Goal: Transaction & Acquisition: Purchase product/service

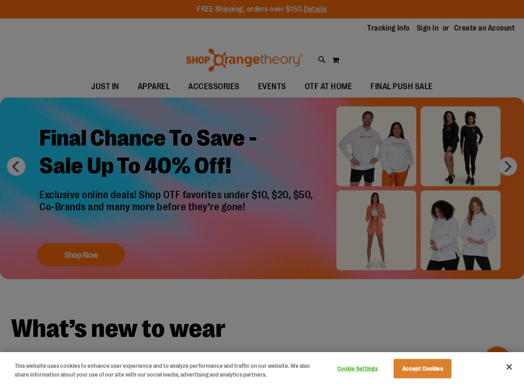
click at [127, 89] on div at bounding box center [262, 192] width 524 height 384
click at [416, 369] on button "Accept Cookies" at bounding box center [423, 368] width 58 height 19
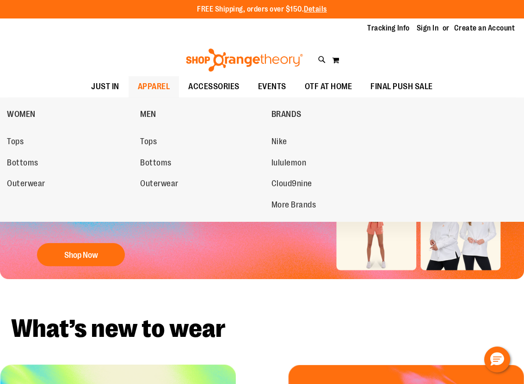
click at [138, 87] on span "APPAREL" at bounding box center [154, 86] width 32 height 21
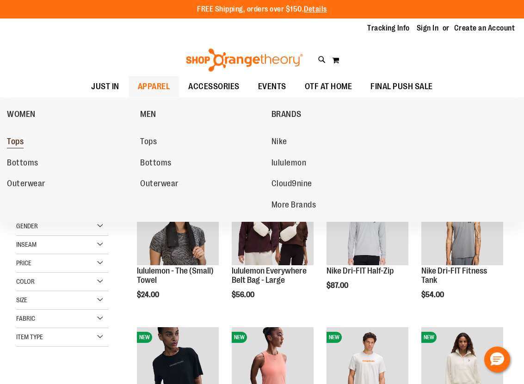
click at [12, 140] on span "Tops" at bounding box center [15, 143] width 17 height 12
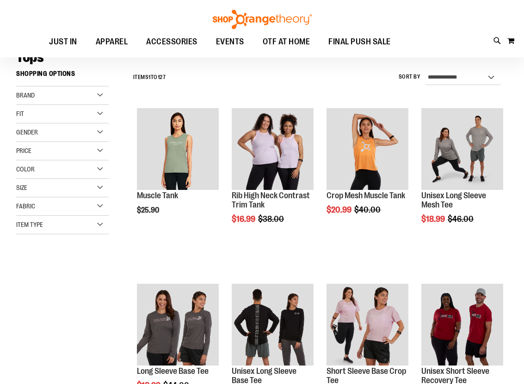
scroll to position [76, 0]
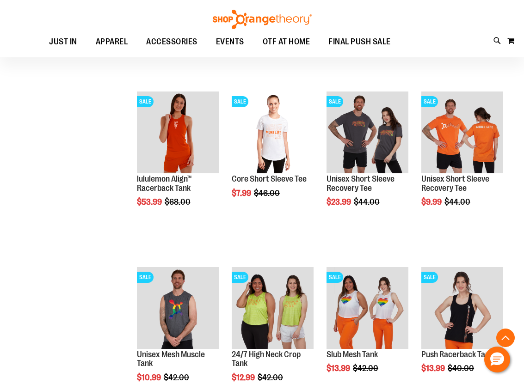
scroll to position [622, 0]
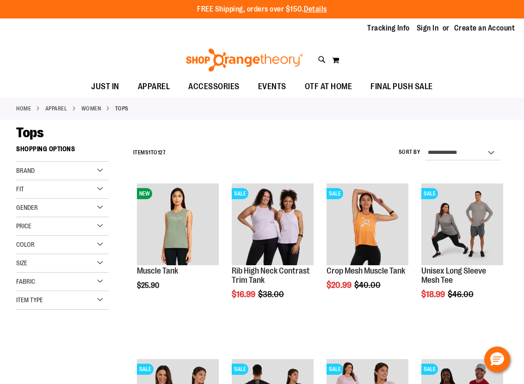
click at [100, 171] on div "Brand" at bounding box center [62, 171] width 92 height 18
click at [34, 199] on link "lululemon" at bounding box center [58, 200] width 89 height 10
click at [20, 201] on link "lululemon" at bounding box center [58, 200] width 89 height 10
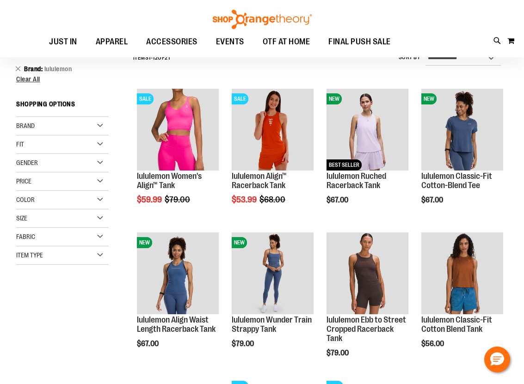
scroll to position [99, 0]
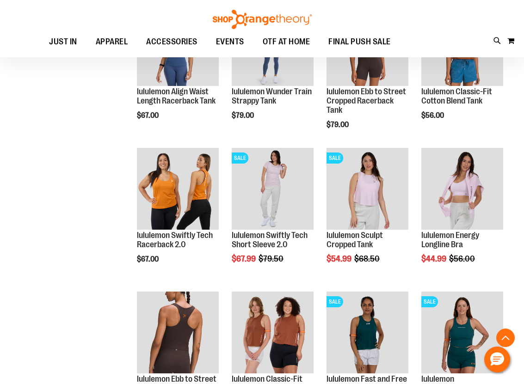
scroll to position [325, 0]
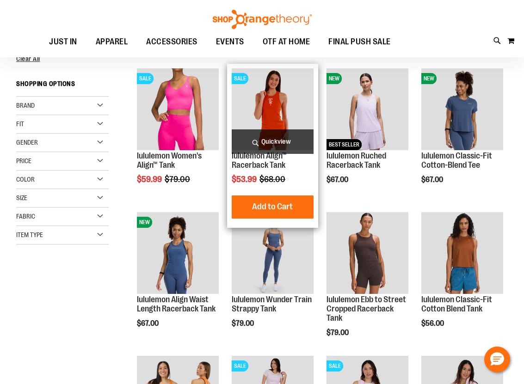
scroll to position [155, 0]
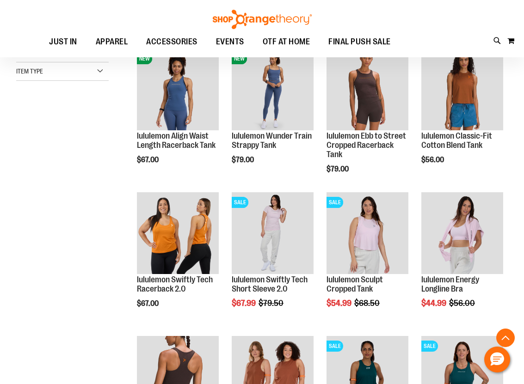
scroll to position [112, 0]
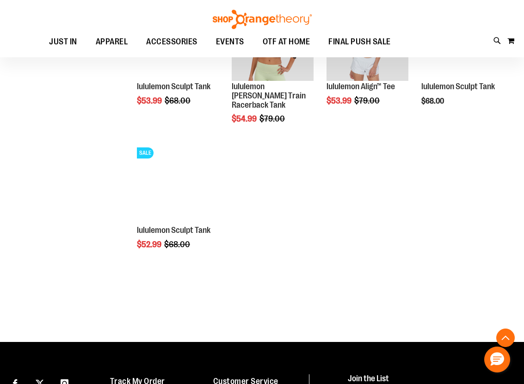
scroll to position [249, 0]
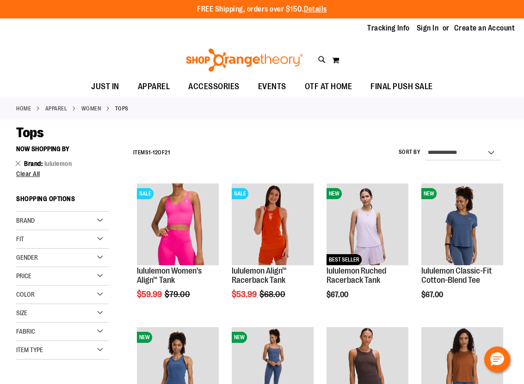
click at [37, 135] on span "Tops" at bounding box center [29, 133] width 27 height 16
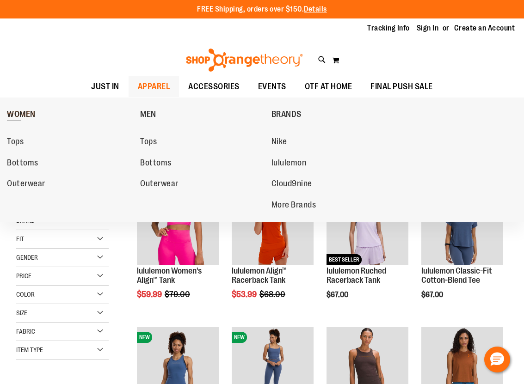
click at [31, 116] on span "WOMEN" at bounding box center [21, 116] width 29 height 12
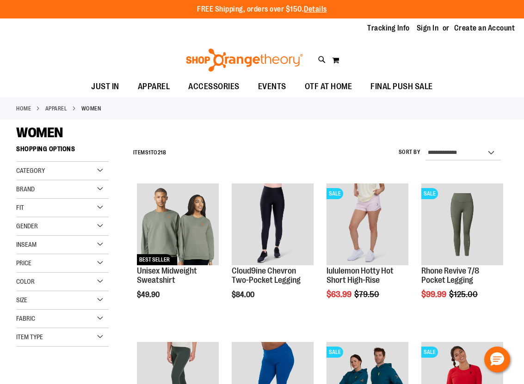
click at [107, 189] on div "Brand" at bounding box center [62, 189] width 92 height 18
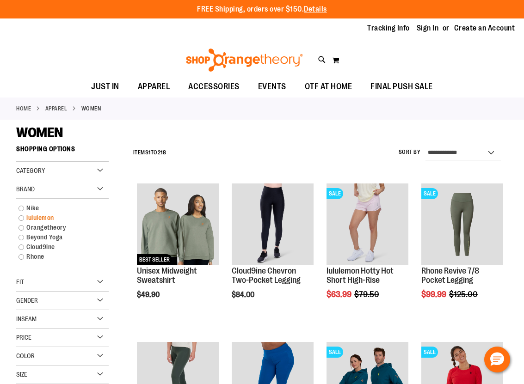
click at [21, 219] on link "lululemon" at bounding box center [58, 218] width 89 height 10
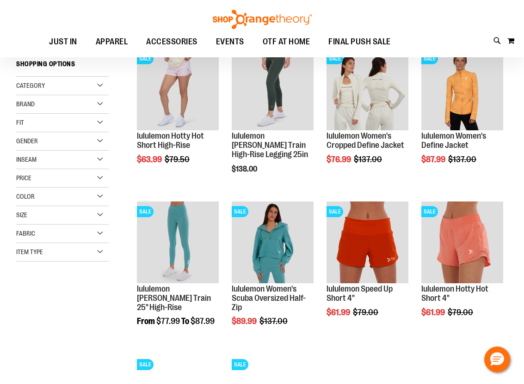
scroll to position [135, 0]
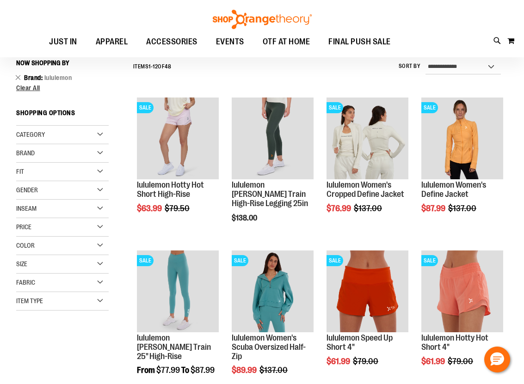
scroll to position [78, 0]
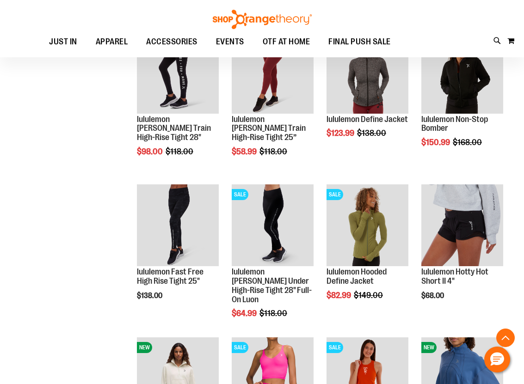
scroll to position [644, 0]
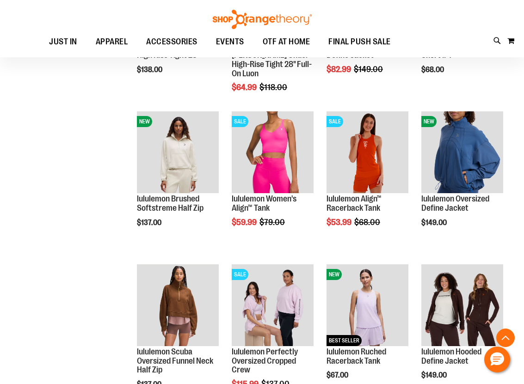
scroll to position [872, 0]
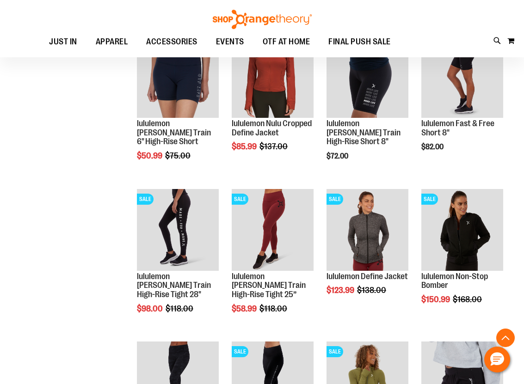
scroll to position [115, 0]
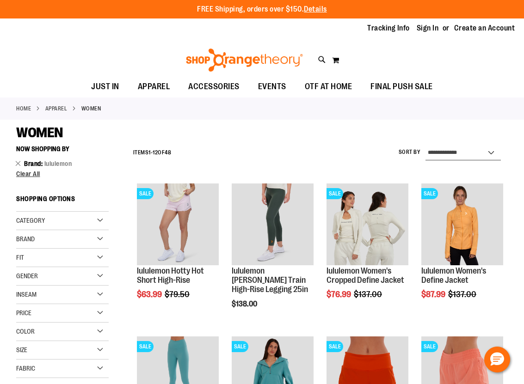
click at [474, 147] on select "**********" at bounding box center [463, 153] width 76 height 15
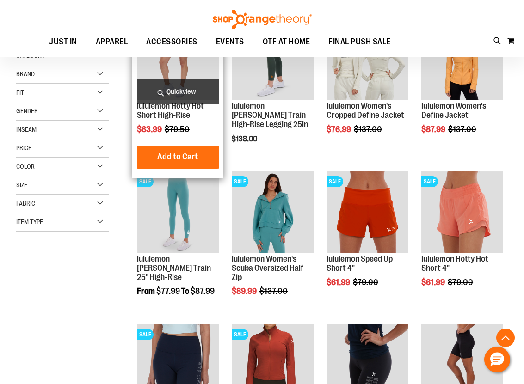
scroll to position [165, 0]
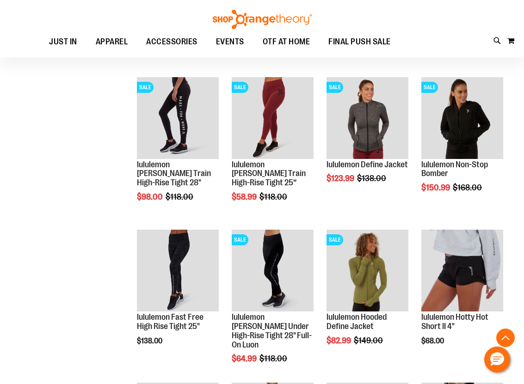
scroll to position [566, 0]
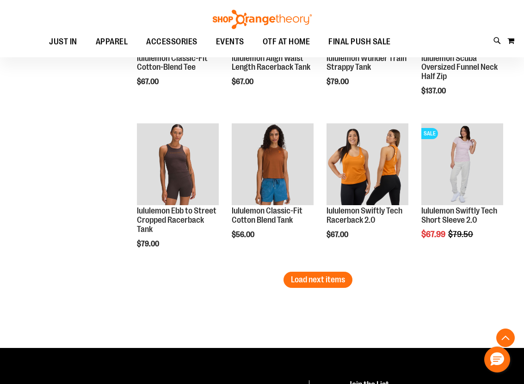
scroll to position [1299, 0]
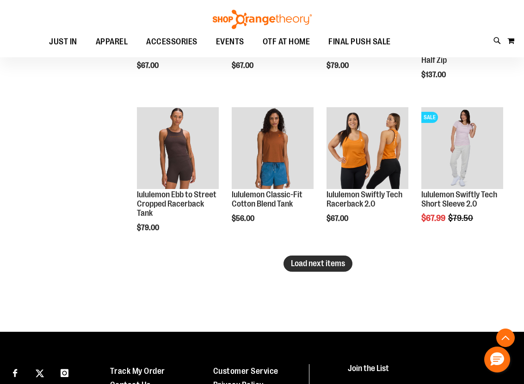
click at [328, 266] on span "Load next items" at bounding box center [318, 263] width 54 height 9
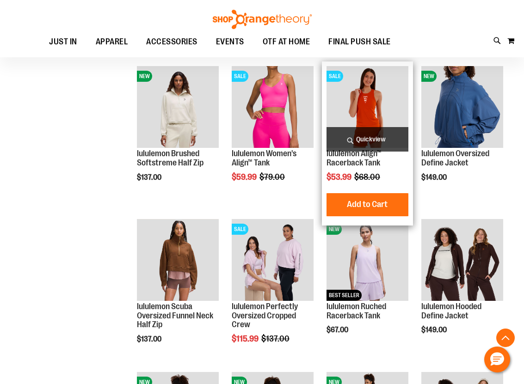
scroll to position [899, 0]
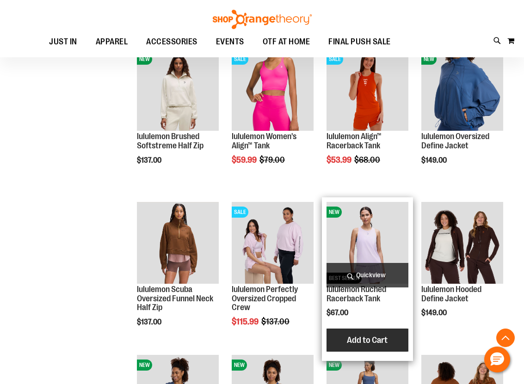
click at [368, 345] on span "Add to Cart" at bounding box center [367, 340] width 41 height 10
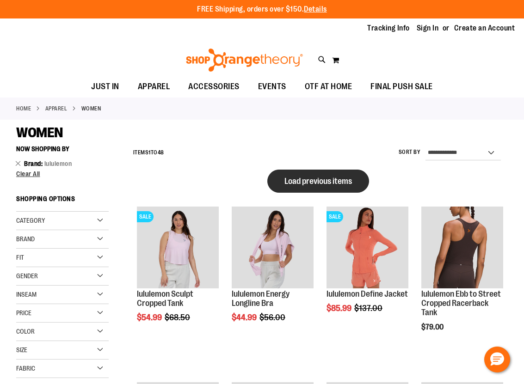
click at [318, 185] on span "Load previous items" at bounding box center [318, 181] width 68 height 9
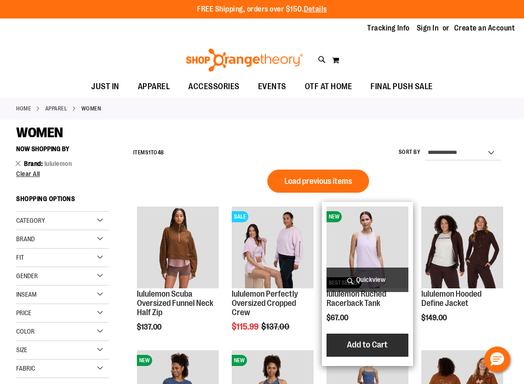
click at [357, 342] on span "Add to Cart" at bounding box center [367, 345] width 41 height 10
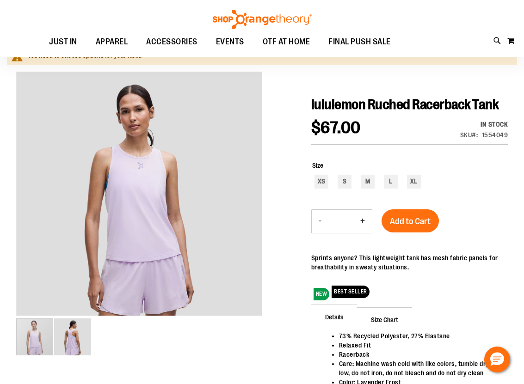
scroll to position [83, 0]
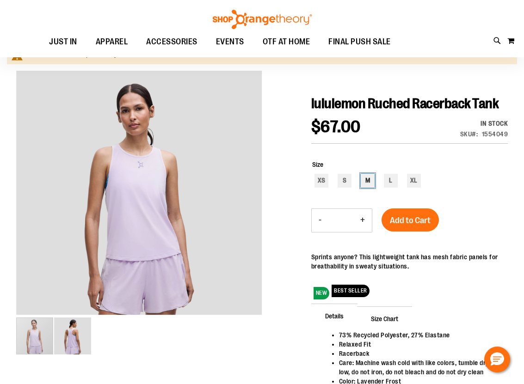
click at [370, 188] on div "M" at bounding box center [368, 181] width 14 height 14
type input "***"
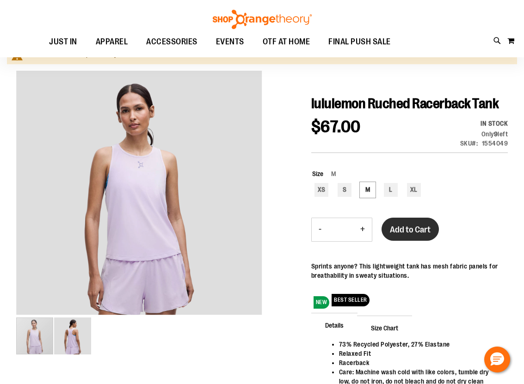
click at [426, 235] on span "Add to Cart" at bounding box center [410, 230] width 41 height 10
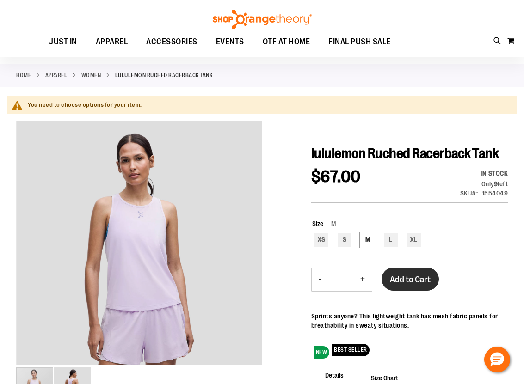
scroll to position [0, 0]
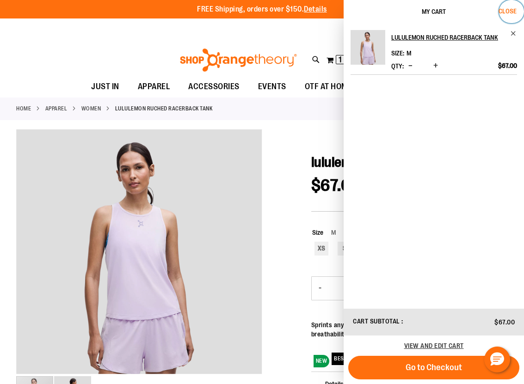
click at [504, 10] on span "Close" at bounding box center [507, 10] width 18 height 7
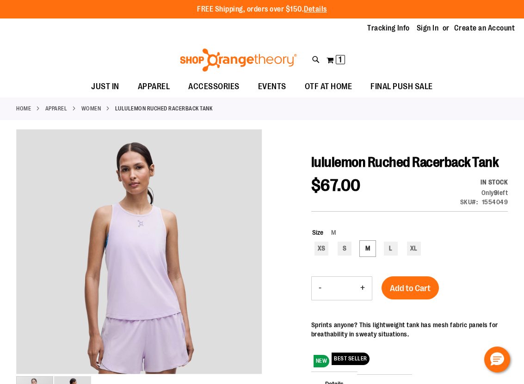
click at [101, 110] on link "WOMEN" at bounding box center [91, 109] width 20 height 8
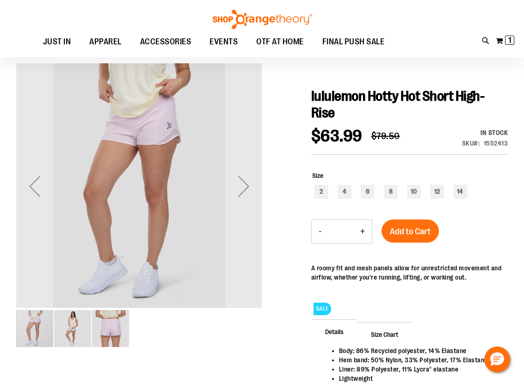
scroll to position [66, 0]
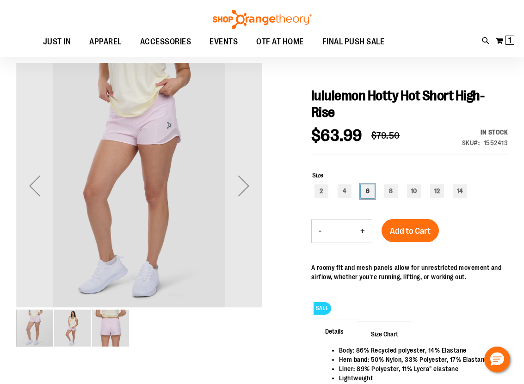
click at [368, 195] on div "6" at bounding box center [368, 192] width 14 height 14
type input "***"
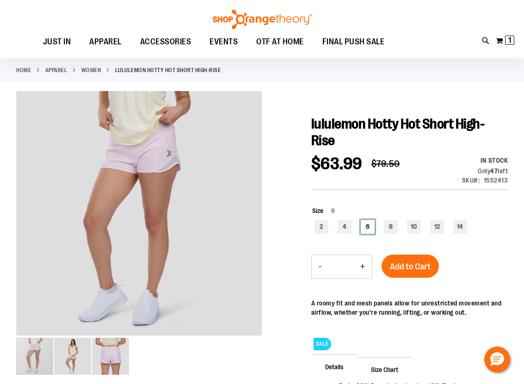
scroll to position [32, 0]
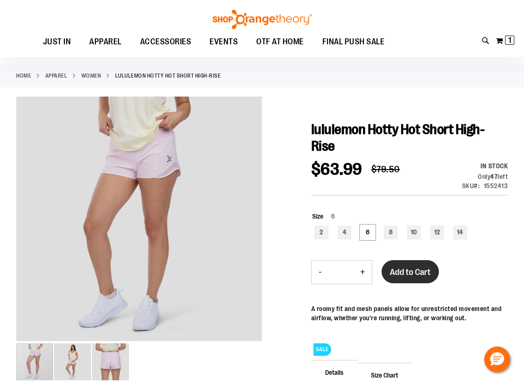
click at [412, 276] on span "Add to Cart" at bounding box center [410, 272] width 41 height 10
